Goal: Information Seeking & Learning: Learn about a topic

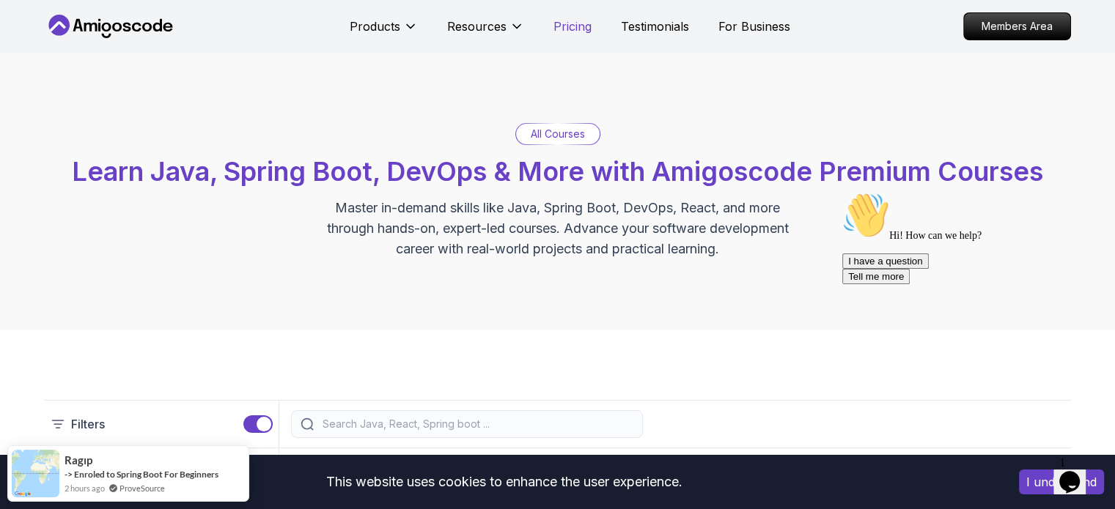
click at [575, 24] on p "Pricing" at bounding box center [572, 27] width 38 height 18
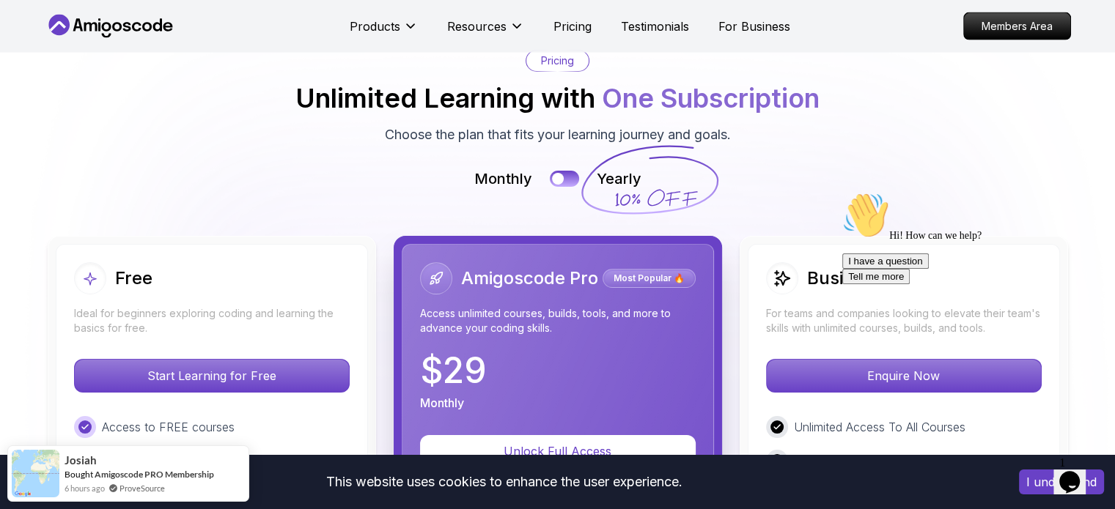
scroll to position [3282, 0]
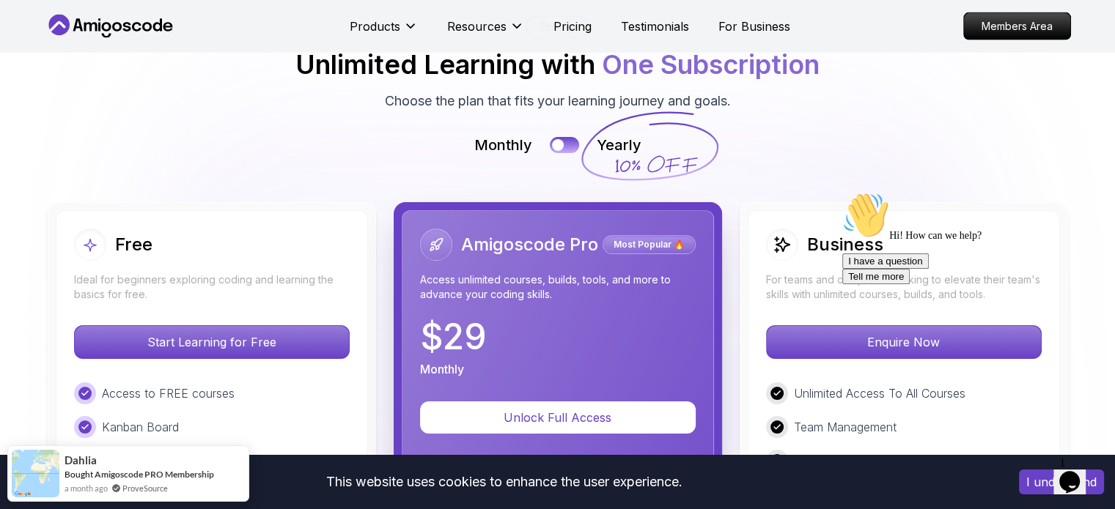
scroll to position [3208, 0]
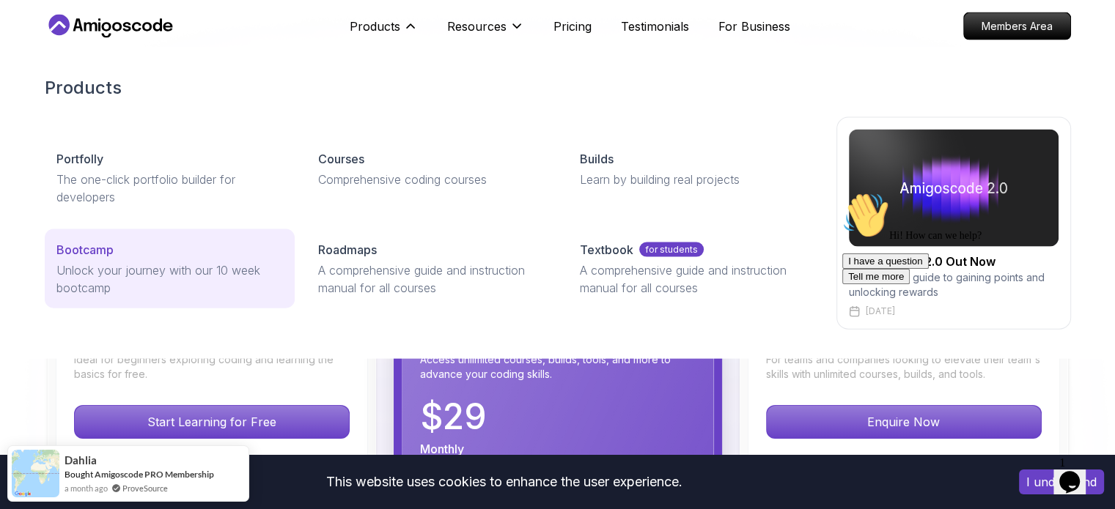
click at [188, 262] on p "Unlock your journey with our 10 week bootcamp" at bounding box center [169, 279] width 227 height 35
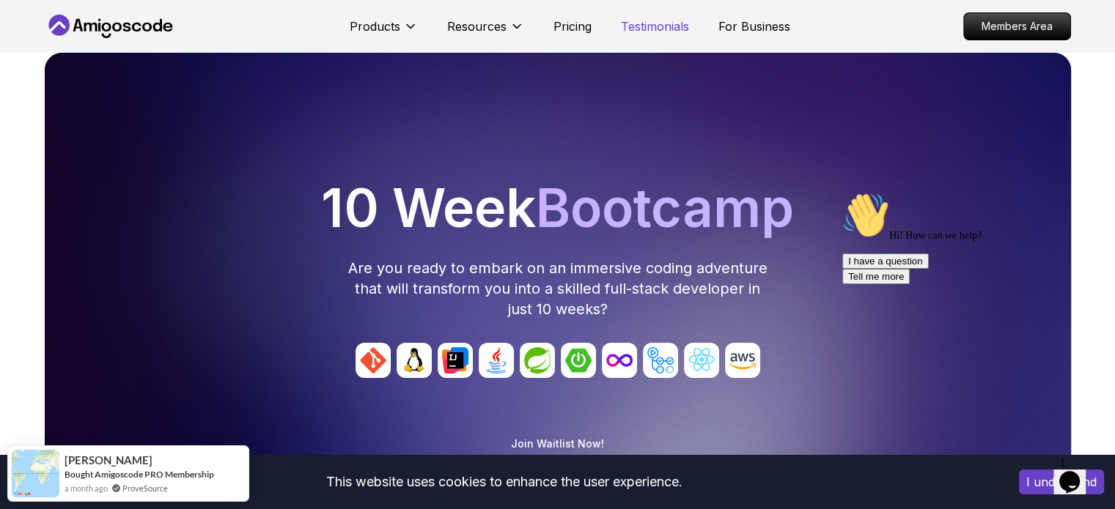
click at [651, 24] on p "Testimonials" at bounding box center [655, 27] width 68 height 18
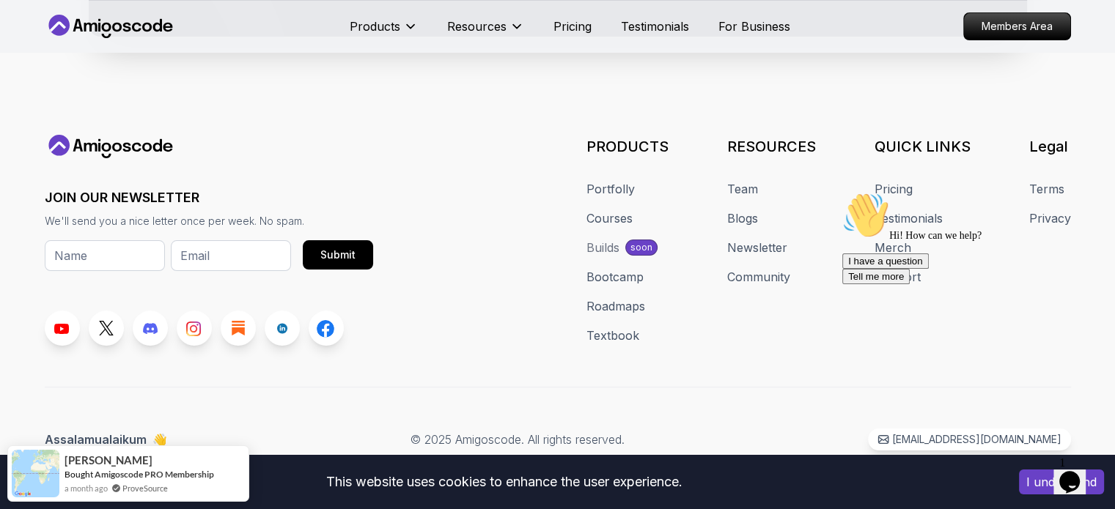
scroll to position [1026, 0]
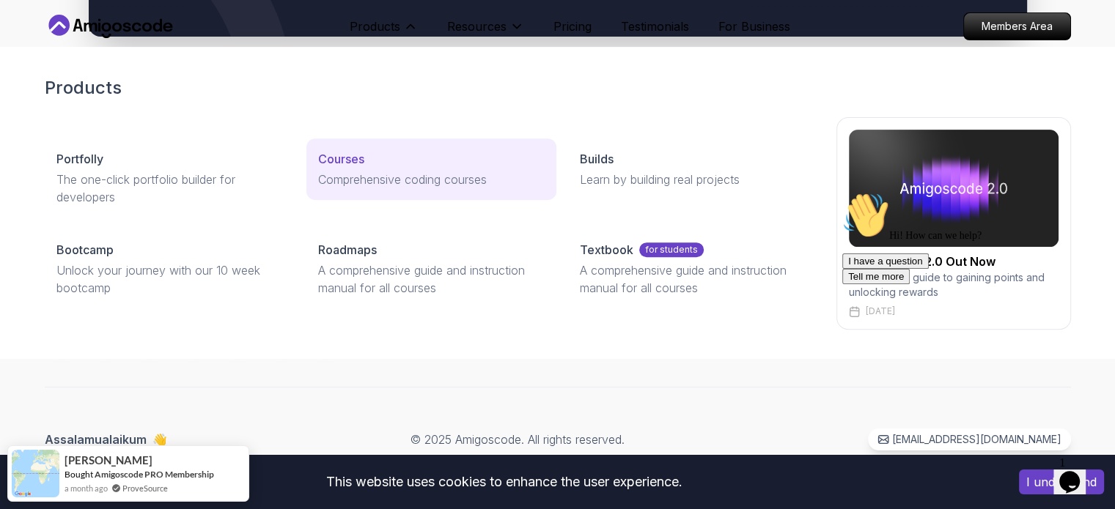
click at [358, 159] on p "Courses" at bounding box center [341, 159] width 46 height 18
